Goal: Navigation & Orientation: Find specific page/section

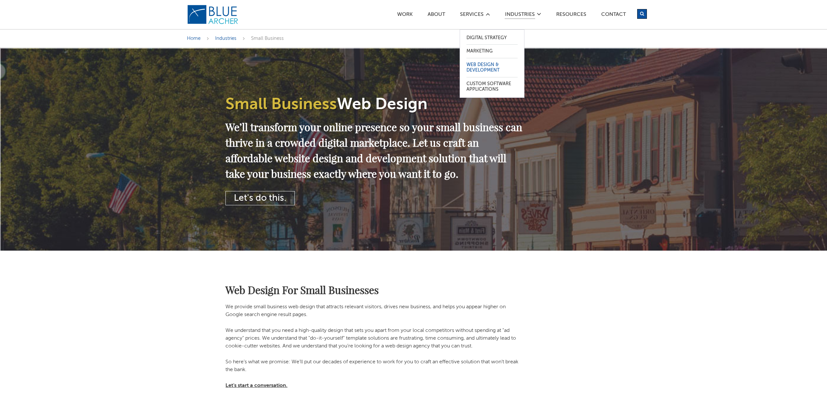
click at [482, 62] on link "Web Design & Development" at bounding box center [491, 67] width 51 height 19
